Goal: Communication & Community: Answer question/provide support

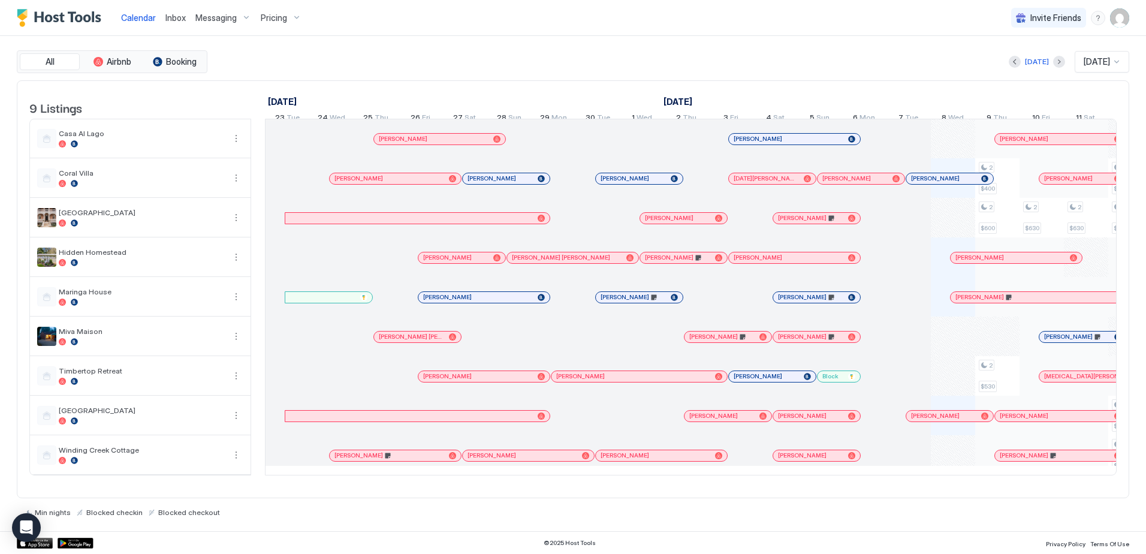
scroll to position [0, 494]
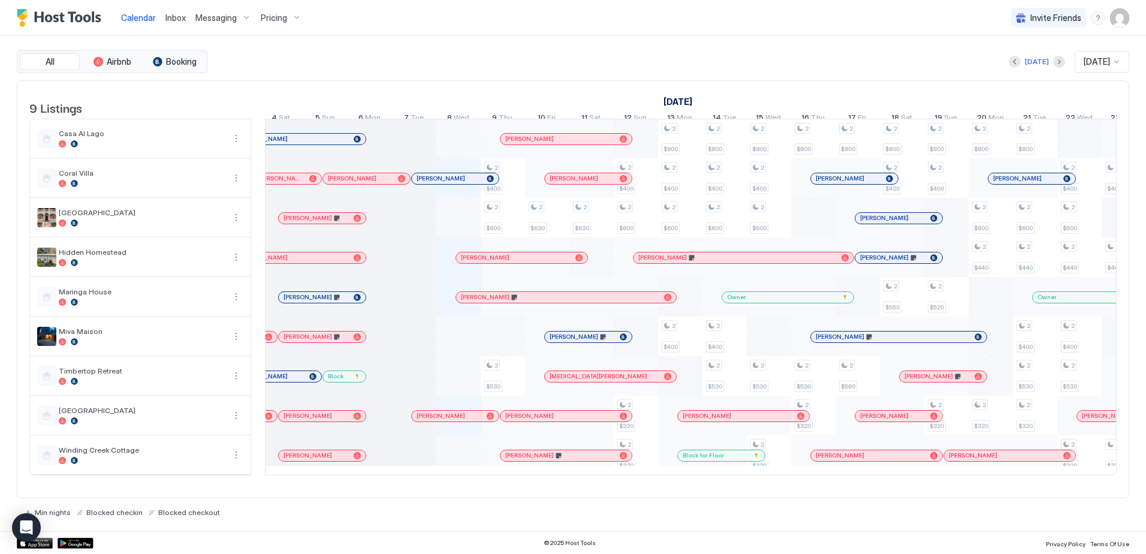
click at [176, 20] on span "Inbox" at bounding box center [175, 18] width 20 height 10
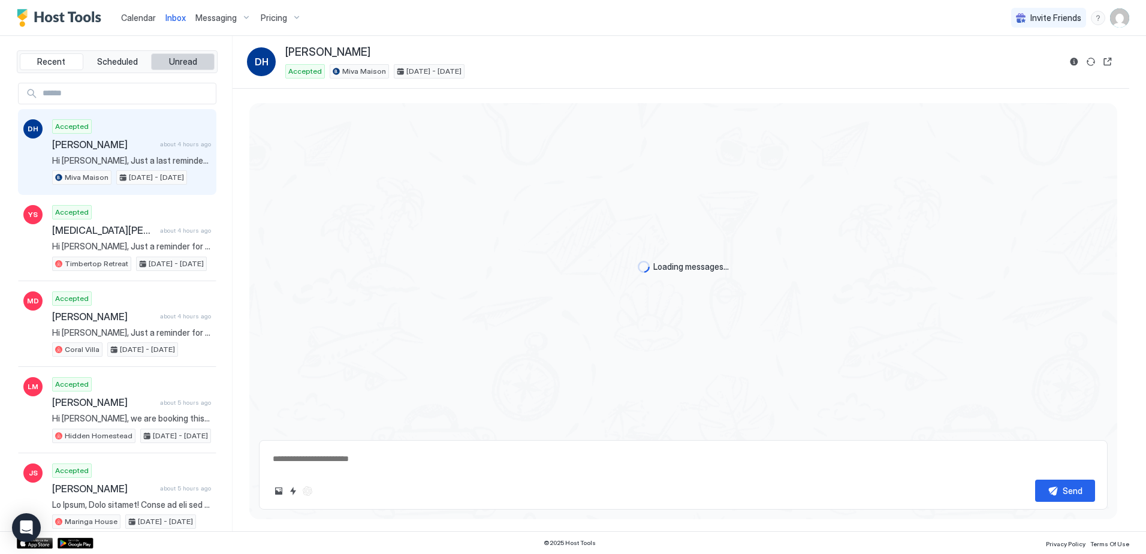
scroll to position [426, 0]
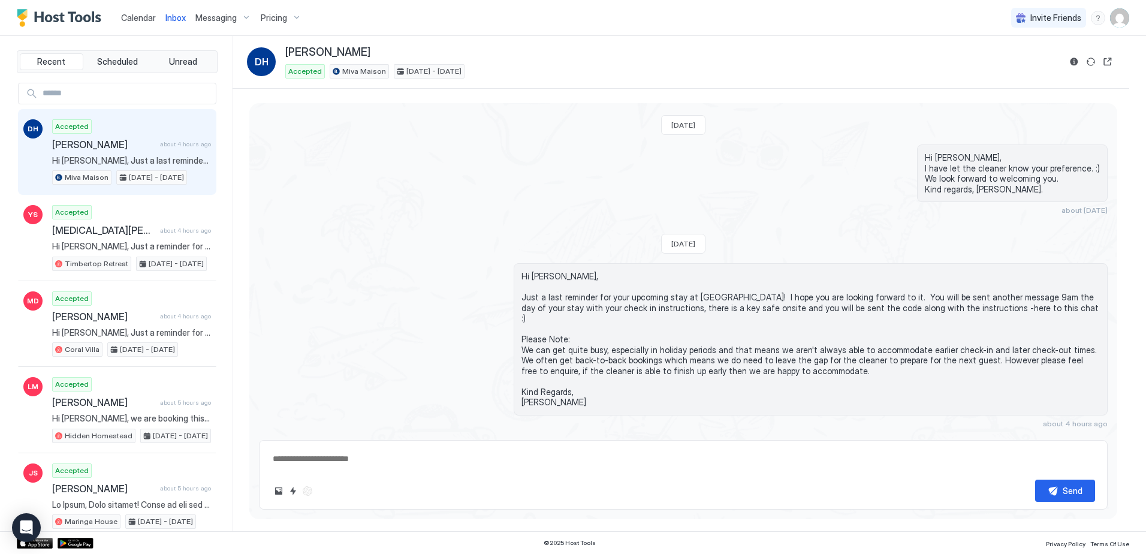
click at [139, 127] on div "Accepted [PERSON_NAME] about 4 hours ago Hi [PERSON_NAME], Just a last reminder…" at bounding box center [131, 152] width 159 height 66
click at [118, 131] on div "Accepted [PERSON_NAME] about 4 hours ago Hi [PERSON_NAME], Just a last reminder…" at bounding box center [131, 152] width 159 height 66
click at [301, 463] on textarea at bounding box center [684, 459] width 824 height 22
type textarea "**********"
click at [1056, 497] on button "Send" at bounding box center [1065, 490] width 60 height 22
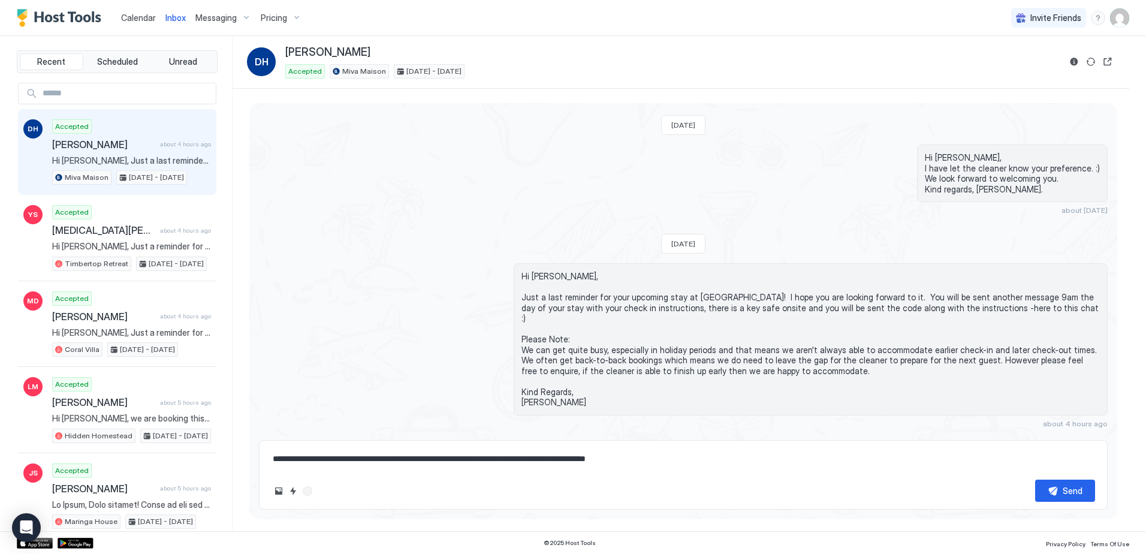
scroll to position [475, 0]
